Goal: Navigation & Orientation: Find specific page/section

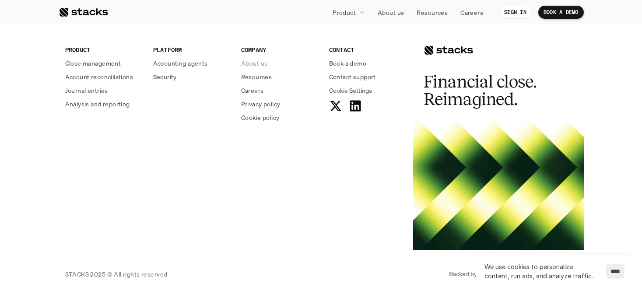
click at [255, 65] on p "About us" at bounding box center [254, 63] width 26 height 9
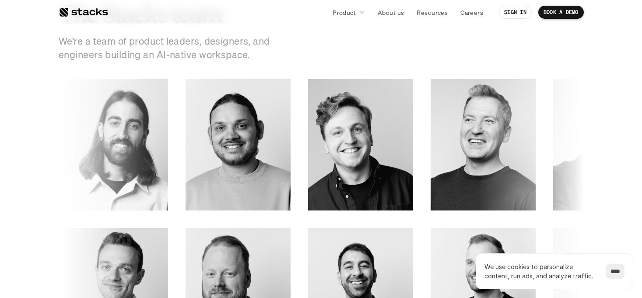
scroll to position [1211, 0]
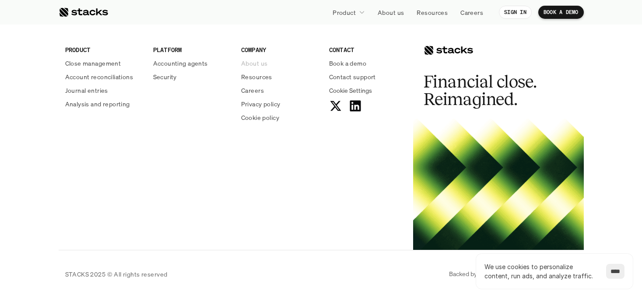
click at [262, 63] on p "About us" at bounding box center [254, 63] width 26 height 9
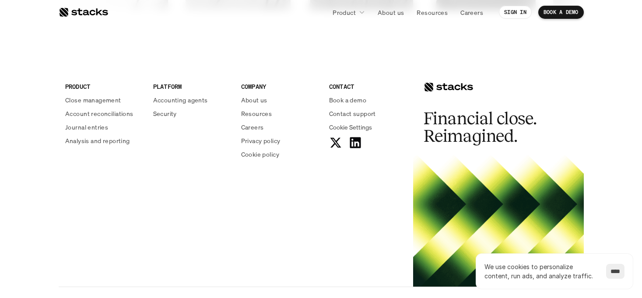
scroll to position [1583, 0]
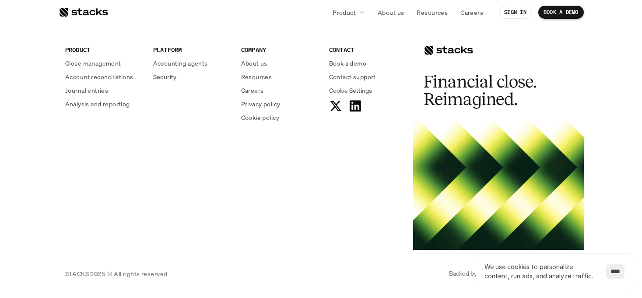
click at [347, 112] on div "PRODUCT Close management Account reconciliations Journal entries Analysis and r…" at bounding box center [236, 87] width 354 height 140
click at [350, 110] on use at bounding box center [354, 105] width 11 height 11
